Goal: Information Seeking & Learning: Learn about a topic

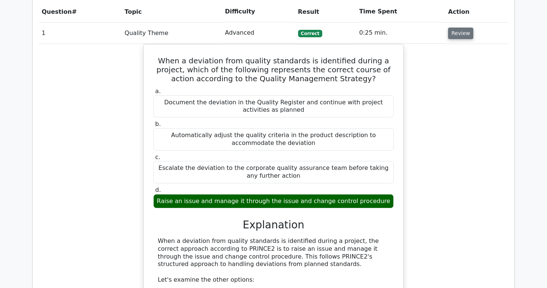
click at [450, 28] on button "Review" at bounding box center [460, 34] width 25 height 12
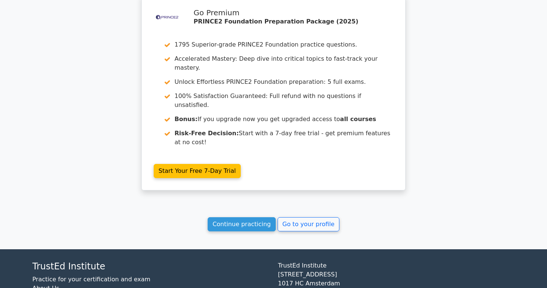
scroll to position [659, 0]
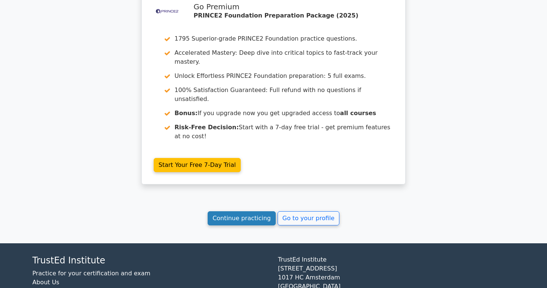
click at [256, 211] on link "Continue practicing" at bounding box center [242, 218] width 68 height 14
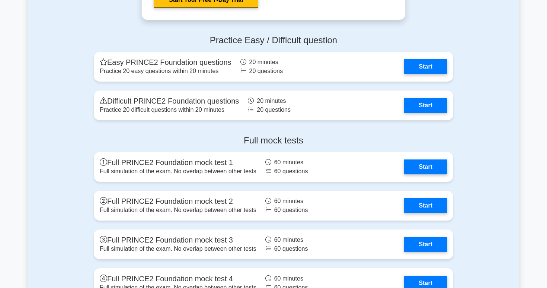
scroll to position [1214, 0]
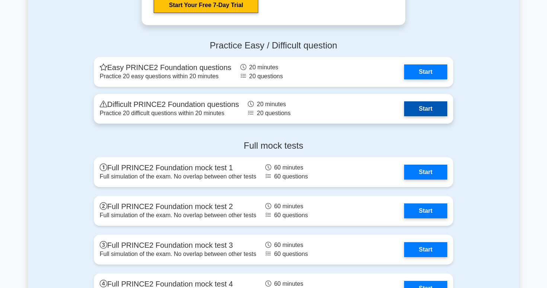
click at [411, 111] on link "Start" at bounding box center [425, 108] width 43 height 15
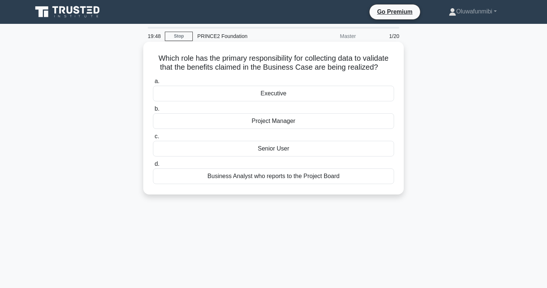
click at [225, 120] on div "Project Manager" at bounding box center [273, 121] width 241 height 16
click at [153, 111] on input "b. Project Manager" at bounding box center [153, 108] width 0 height 5
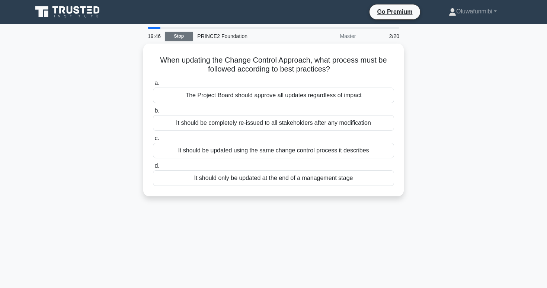
click at [175, 39] on link "Stop" at bounding box center [179, 36] width 28 height 9
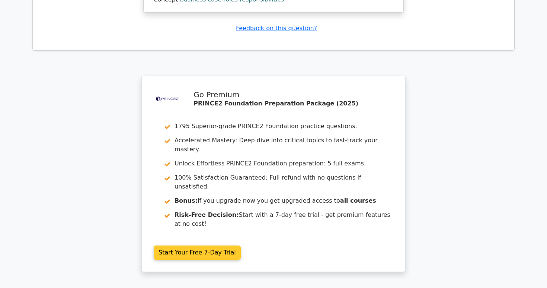
scroll to position [1024, 0]
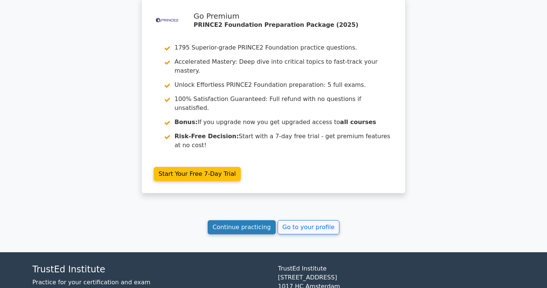
click at [223, 220] on link "Continue practicing" at bounding box center [242, 227] width 68 height 14
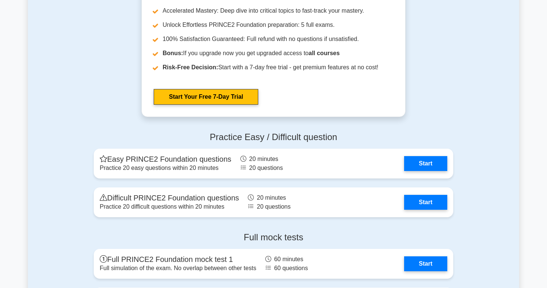
scroll to position [1148, 0]
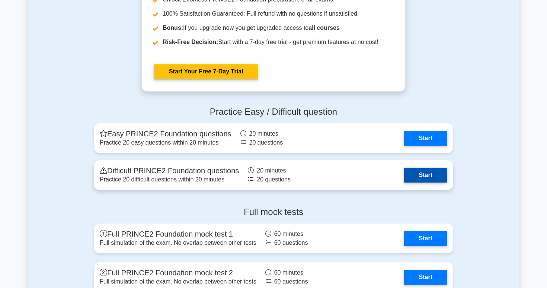
click at [416, 173] on link "Start" at bounding box center [425, 174] width 43 height 15
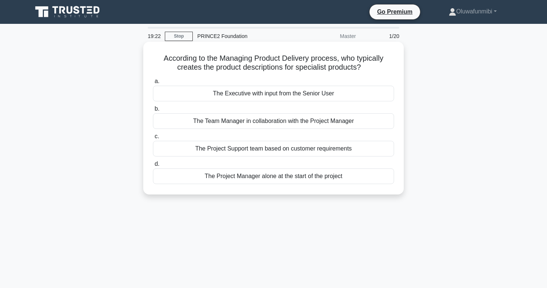
click at [327, 122] on div "The Team Manager in collaboration with the Project Manager" at bounding box center [273, 121] width 241 height 16
click at [153, 111] on input "b. The Team Manager in collaboration with the Project Manager" at bounding box center [153, 108] width 0 height 5
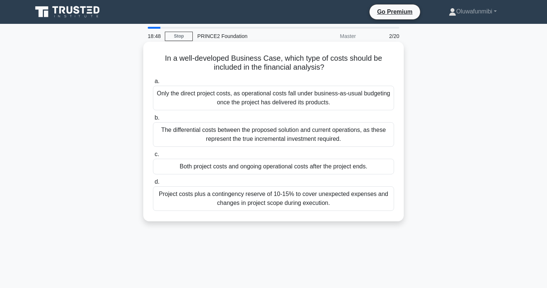
click at [305, 167] on div "Both project costs and ongoing operational costs after the project ends." at bounding box center [273, 166] width 241 height 16
click at [153, 157] on input "c. Both project costs and ongoing operational costs after the project ends." at bounding box center [153, 154] width 0 height 5
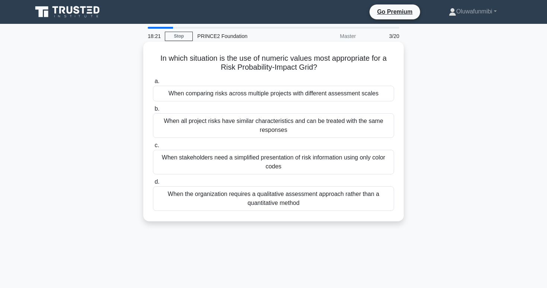
click at [296, 131] on div "When all project risks have similar characteristics and can be treated with the…" at bounding box center [273, 125] width 241 height 25
click at [153, 111] on input "b. When all project risks have similar characteristics and can be treated with …" at bounding box center [153, 108] width 0 height 5
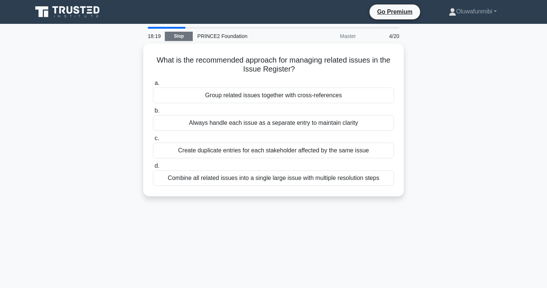
click at [181, 35] on link "Stop" at bounding box center [179, 36] width 28 height 9
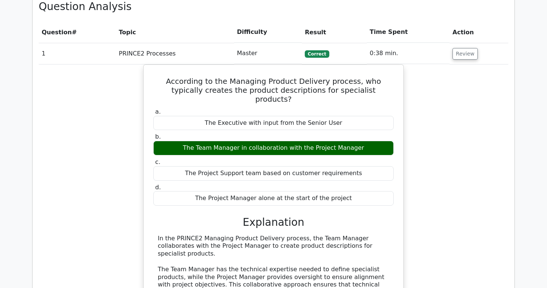
scroll to position [541, 0]
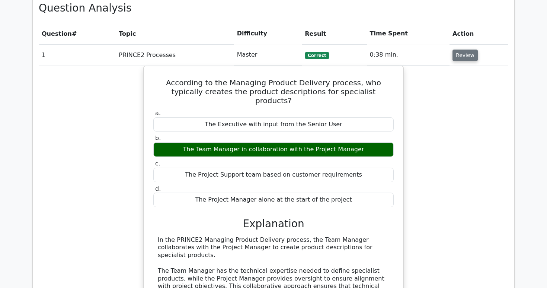
click at [461, 49] on button "Review" at bounding box center [464, 55] width 25 height 12
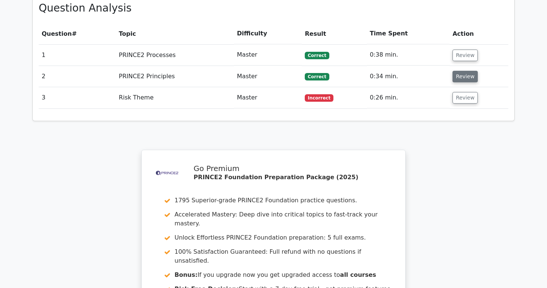
click at [465, 71] on button "Review" at bounding box center [464, 77] width 25 height 12
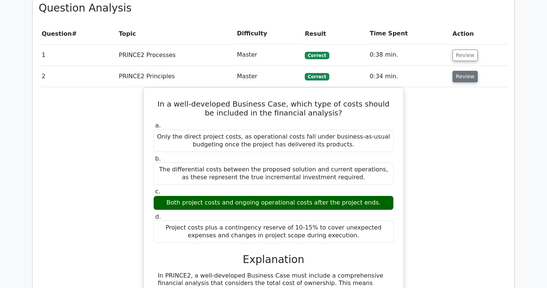
click at [465, 71] on button "Review" at bounding box center [464, 77] width 25 height 12
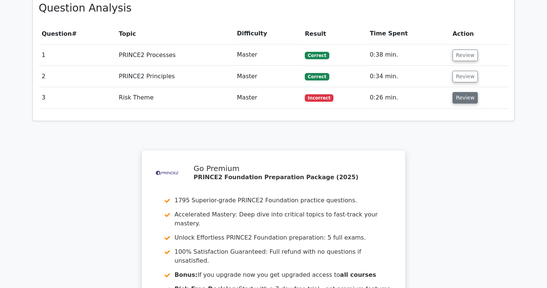
click at [468, 92] on button "Review" at bounding box center [464, 98] width 25 height 12
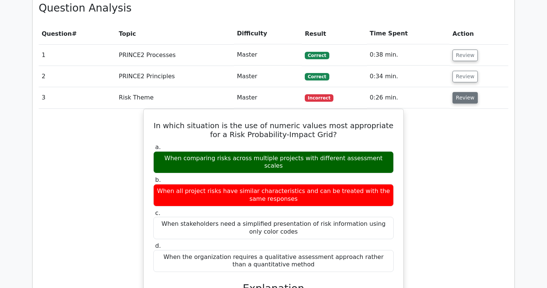
click at [468, 92] on button "Review" at bounding box center [464, 98] width 25 height 12
